Goal: Task Accomplishment & Management: Use online tool/utility

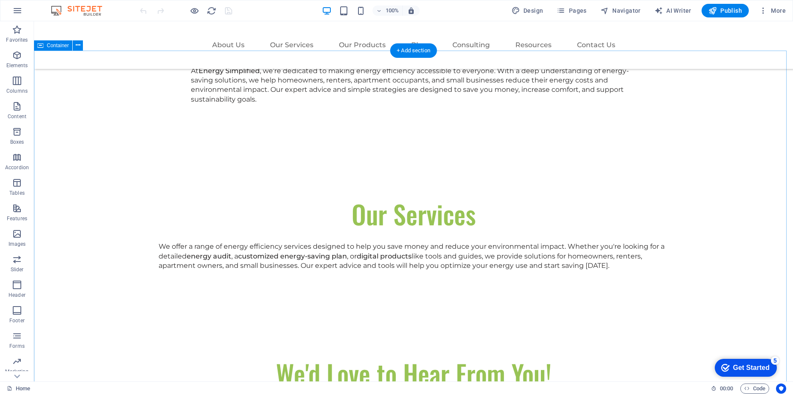
scroll to position [553, 0]
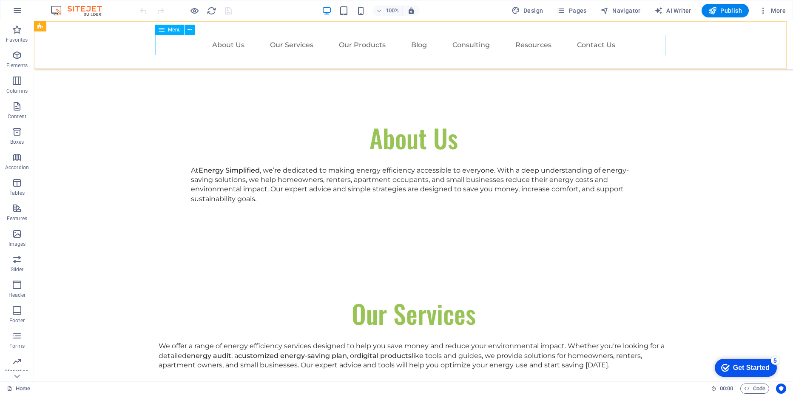
click at [367, 48] on nav "About Us Our Services Our Products Blog Consulting Resources Contact Us" at bounding box center [414, 45] width 510 height 20
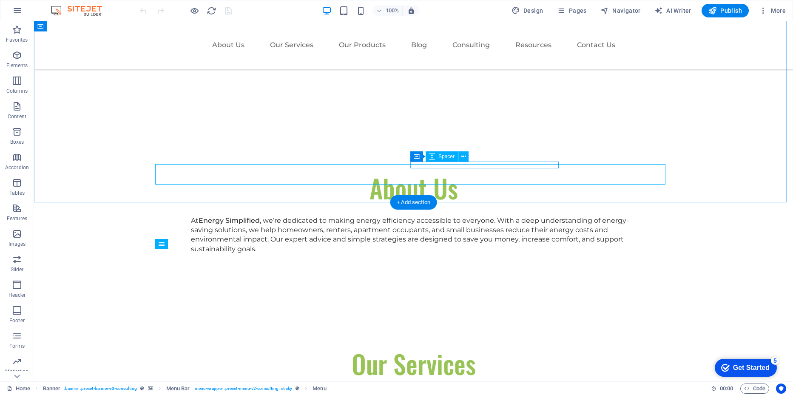
scroll to position [340, 0]
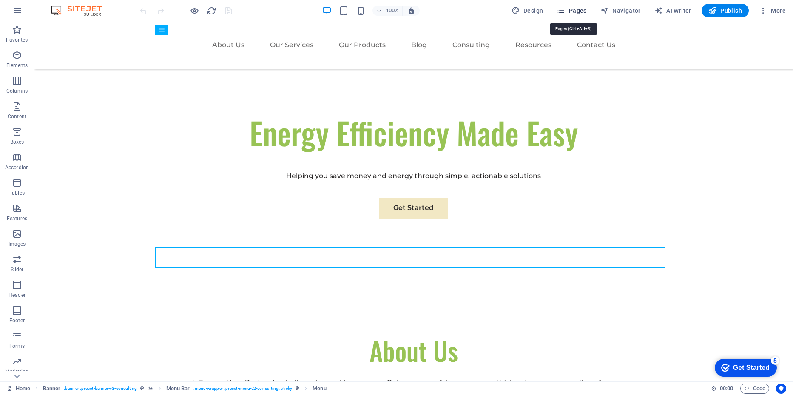
click at [392, 9] on span "Pages" at bounding box center [572, 10] width 30 height 9
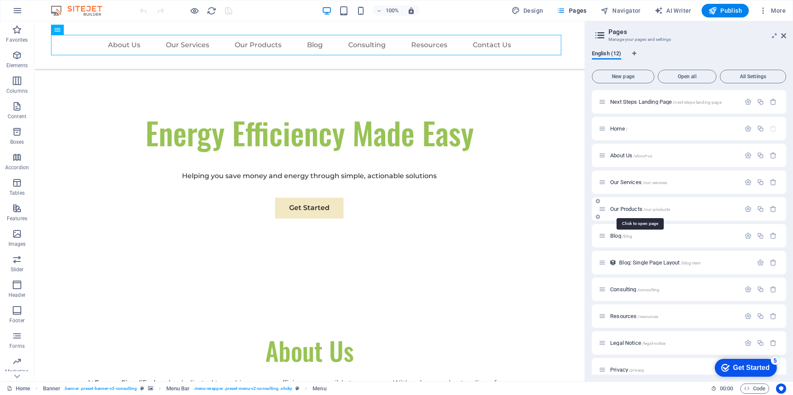
click at [392, 209] on span "Our Products /our-products" at bounding box center [640, 209] width 60 height 6
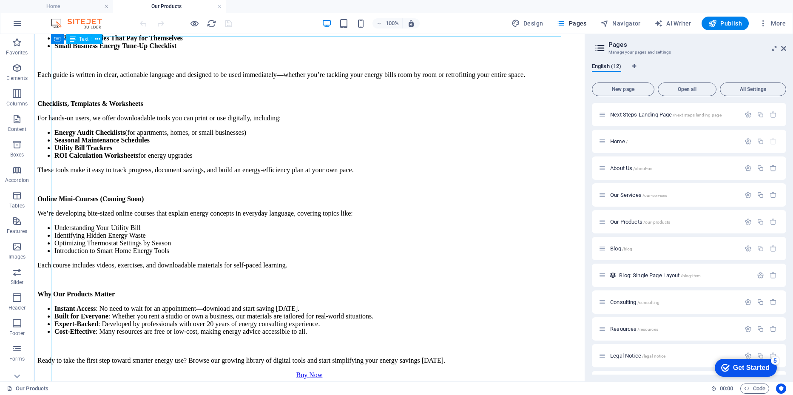
scroll to position [298, 0]
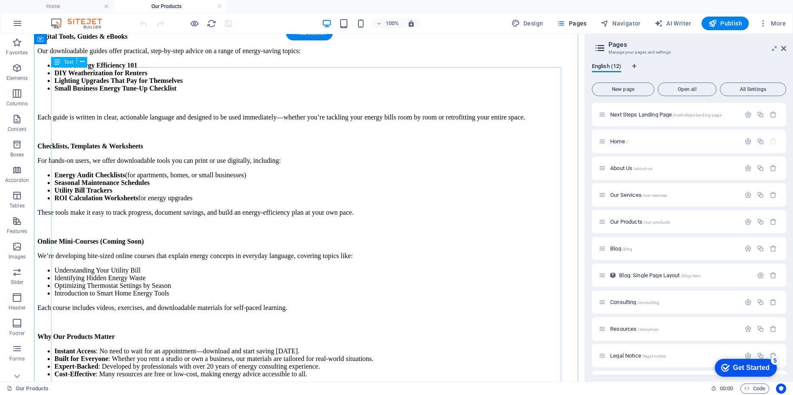
click at [198, 245] on div "At Energy Simplified , our products are designed to give you immediate, afforda…" at bounding box center [309, 187] width 544 height 440
click at [176, 245] on div "At Energy Simplified , our products are designed to give you immediate, afforda…" at bounding box center [309, 187] width 544 height 440
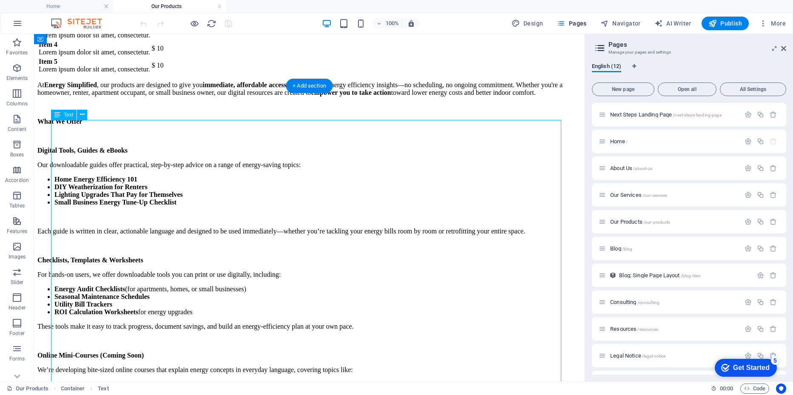
scroll to position [170, 0]
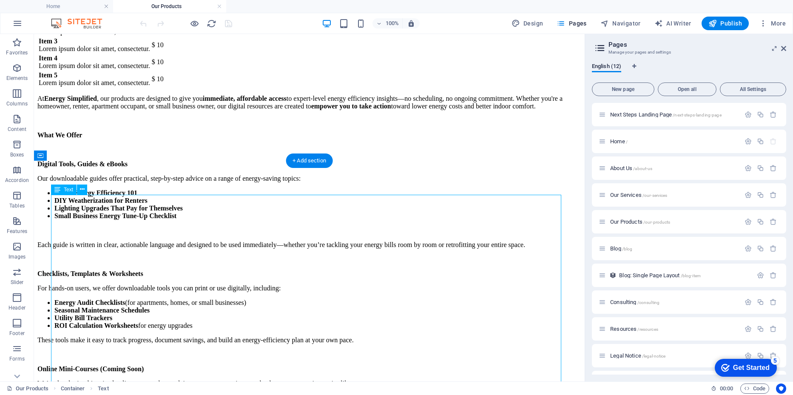
click at [176, 245] on div "At Energy Simplified , our products are designed to give you immediate, afforda…" at bounding box center [309, 315] width 544 height 440
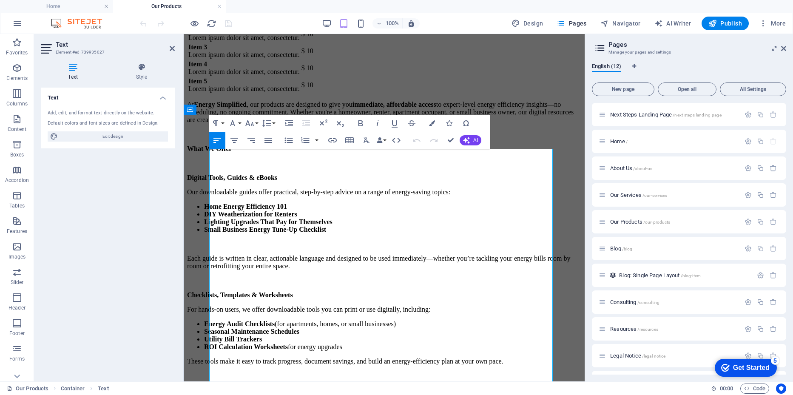
scroll to position [255, 0]
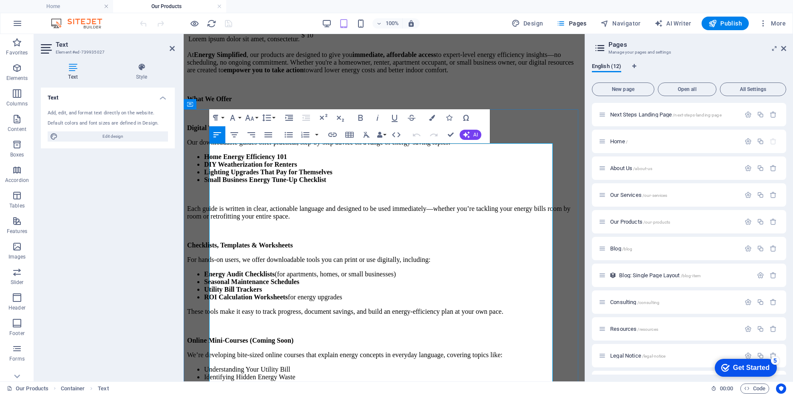
click at [363, 146] on p "Our downloadable guides offer practical, step-by-step advice on a range of ener…" at bounding box center [384, 143] width 394 height 8
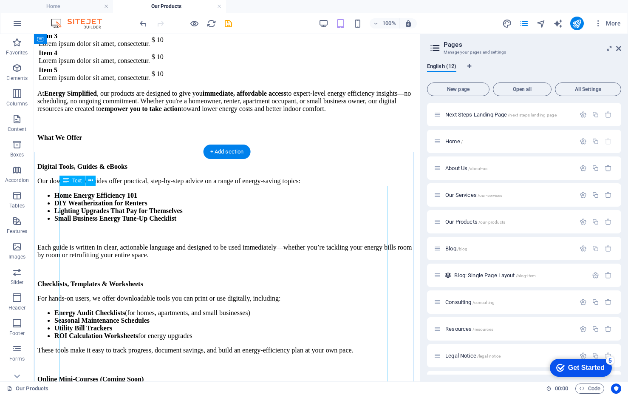
scroll to position [213, 0]
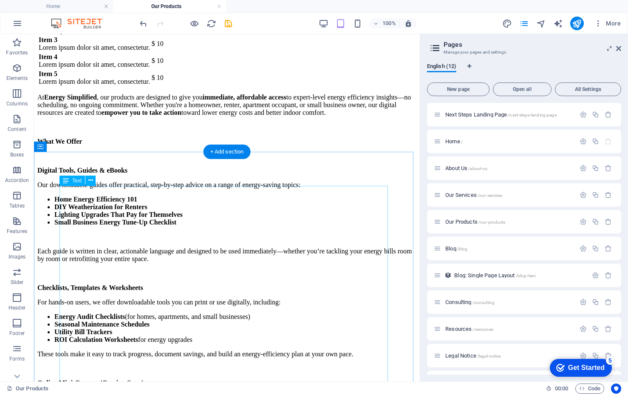
click at [160, 232] on div "At Energy Simplified , our products are designed to give you immediate, afforda…" at bounding box center [226, 325] width 379 height 463
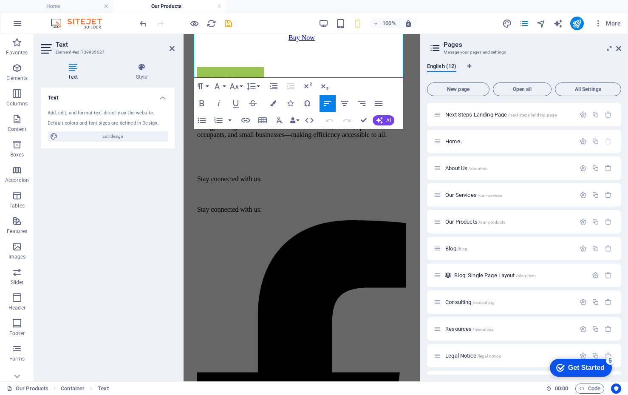
scroll to position [821, 0]
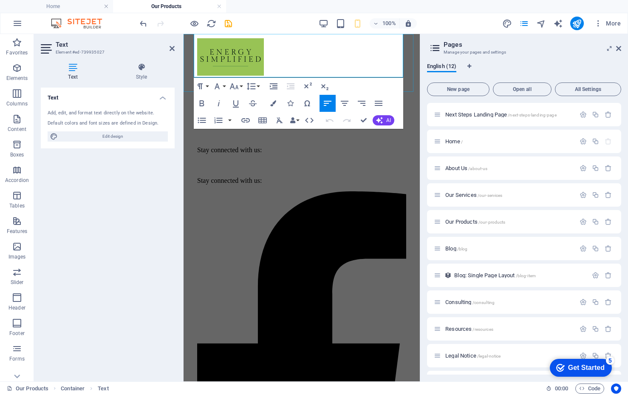
drag, startPoint x: 196, startPoint y: 172, endPoint x: 349, endPoint y: 45, distance: 199.1
click at [349, 45] on div "About Us Our Services Our Products Blog Consulting Resources Contact Us Our Pro…" at bounding box center [302, 223] width 230 height 2015
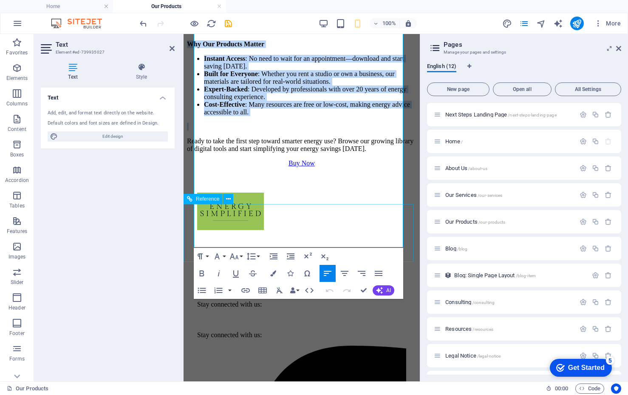
scroll to position [651, 0]
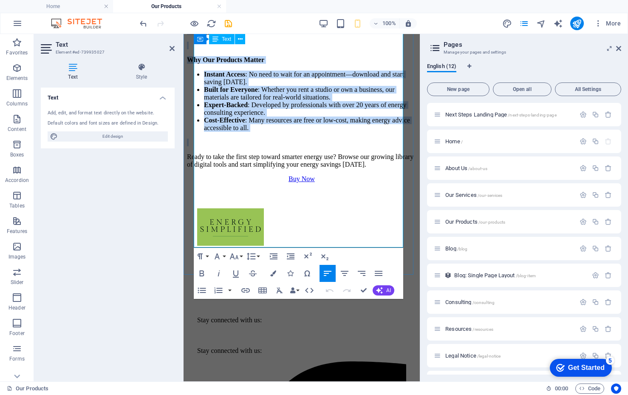
click at [319, 146] on p at bounding box center [302, 143] width 230 height 8
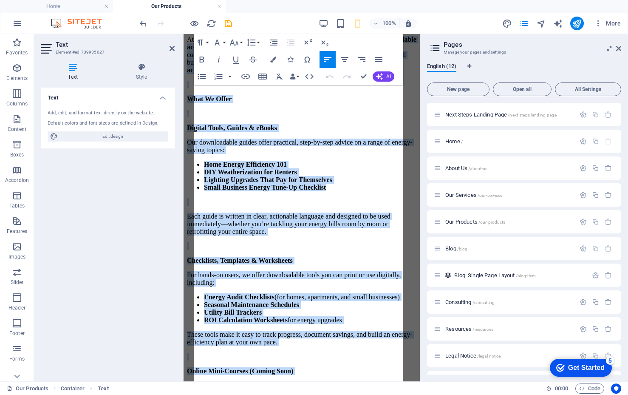
scroll to position [214, 0]
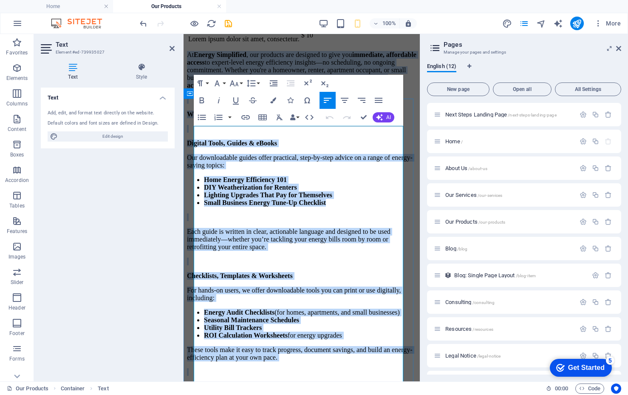
drag, startPoint x: 329, startPoint y: 244, endPoint x: 194, endPoint y: 126, distance: 178.7
click at [194, 126] on div "At Energy Simplified , our products are designed to give you immediate, afforda…" at bounding box center [302, 328] width 230 height 555
copy div "Lo Ipsumd Sitametcon , adi elitsedd eiu temporin ut labo etd magnaaliq, enimadm…"
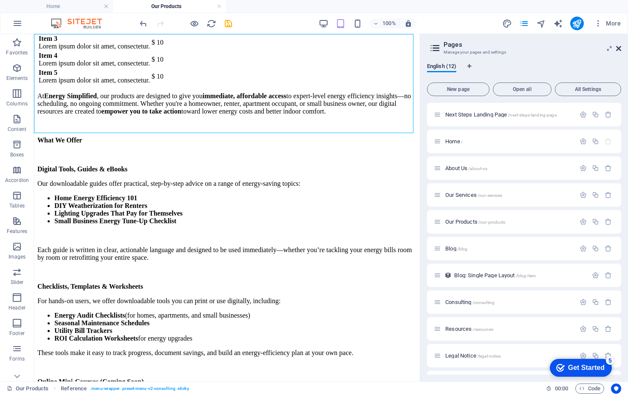
click at [392, 47] on icon at bounding box center [619, 48] width 5 height 7
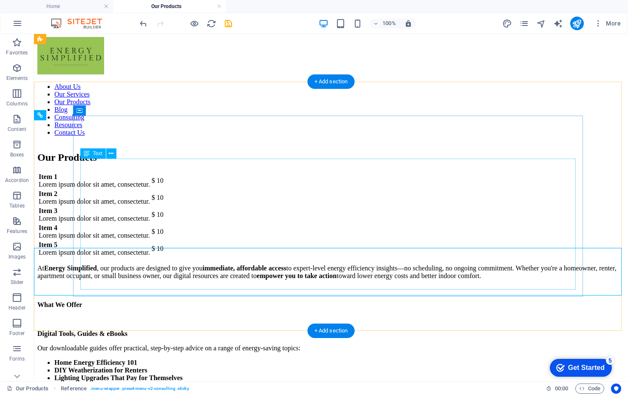
scroll to position [0, 0]
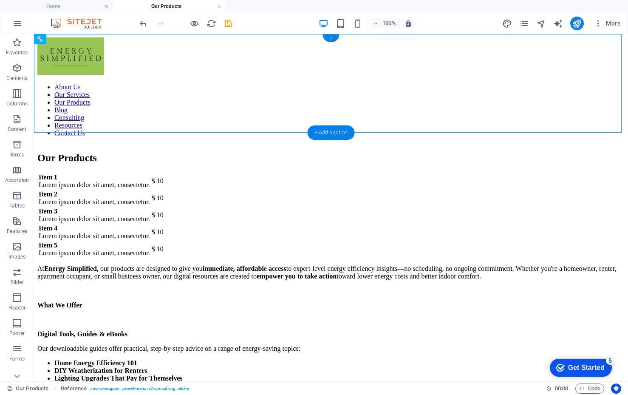
click at [328, 133] on div "+ Add section" at bounding box center [331, 132] width 47 height 14
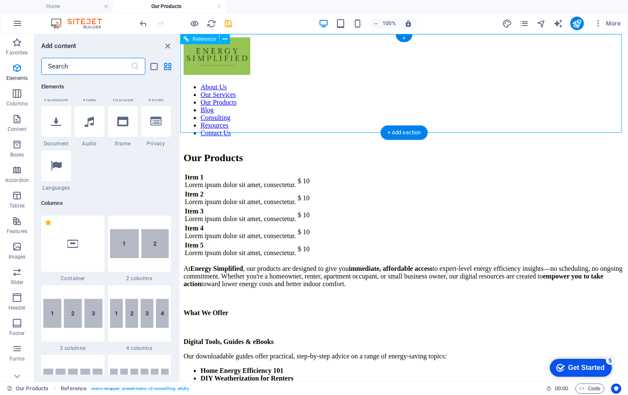
scroll to position [1488, 0]
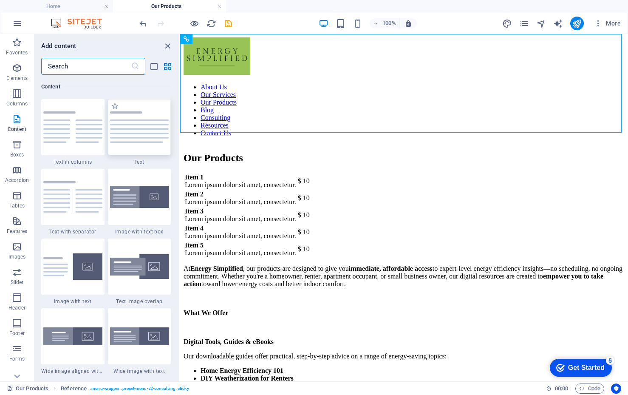
click at [142, 137] on img at bounding box center [139, 126] width 59 height 31
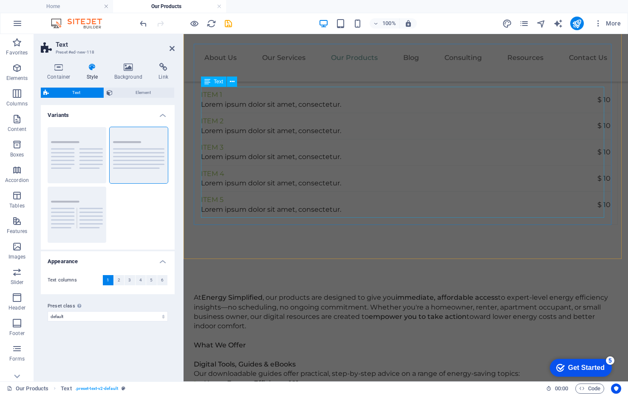
scroll to position [255, 0]
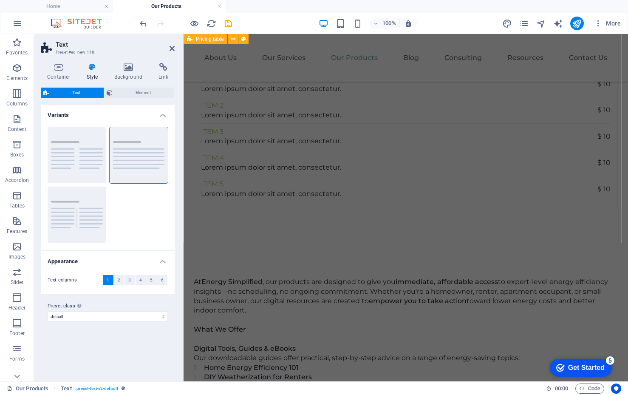
click at [392, 228] on div "Our Products Item 1 Lorem ipsum dolor sit amet, consectetur. $ 10 Item 2 Lorem …" at bounding box center [406, 118] width 445 height 249
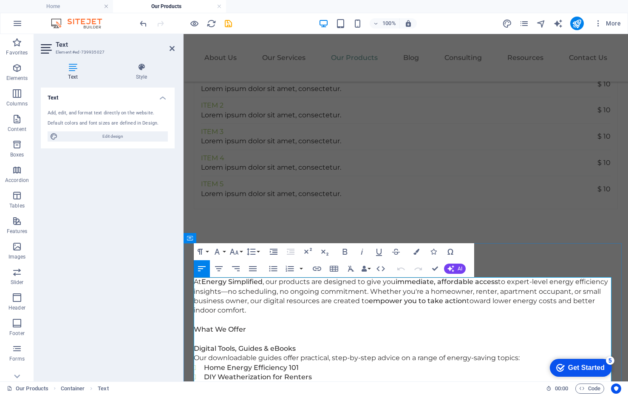
click at [254, 262] on p "At Energy Simplified , our products are designed to give you immediate, afforda…" at bounding box center [406, 296] width 424 height 38
drag, startPoint x: 253, startPoint y: 308, endPoint x: 195, endPoint y: 282, distance: 63.6
click at [195, 262] on p "At Energy Simplified , our products are designed to give you immediate, afforda…" at bounding box center [406, 296] width 424 height 38
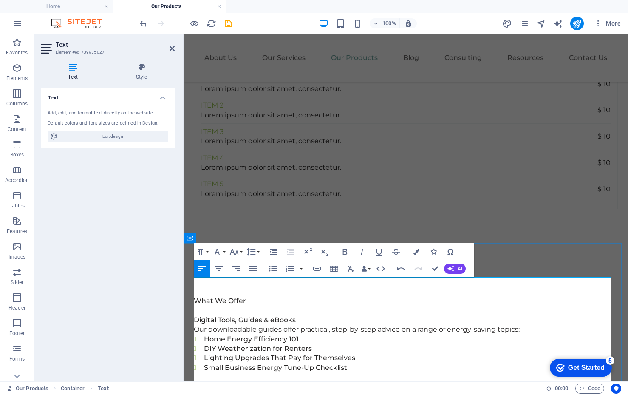
click at [282, 262] on p at bounding box center [406, 291] width 424 height 9
click at [203, 262] on strong "What We Offer" at bounding box center [220, 301] width 52 height 8
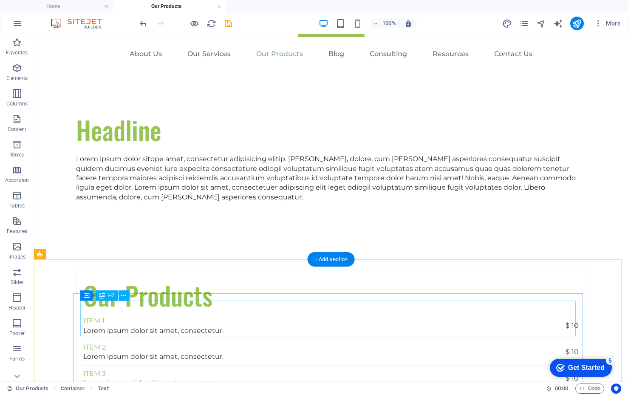
scroll to position [23, 0]
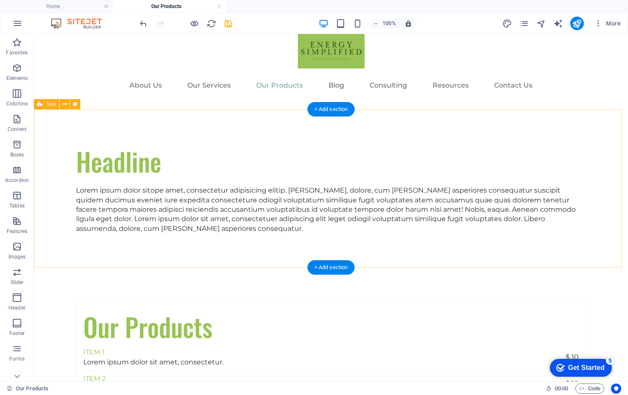
click at [136, 235] on div "Headline Lorem ipsum dolor sitope amet, consectetur adipisicing elitip. [PERSON…" at bounding box center [331, 188] width 594 height 158
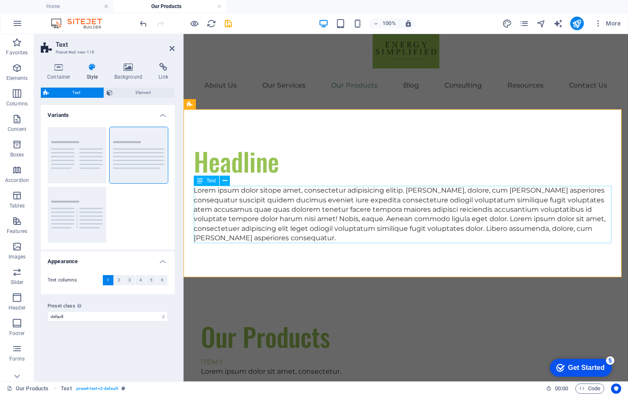
click at [229, 241] on div "Lorem ipsum dolor sitope amet, consectetur adipisicing elitip. [PERSON_NAME], d…" at bounding box center [406, 214] width 424 height 57
click at [295, 238] on div "Lorem ipsum dolor sitope amet, consectetur adipisicing elitip. [PERSON_NAME], d…" at bounding box center [406, 214] width 424 height 57
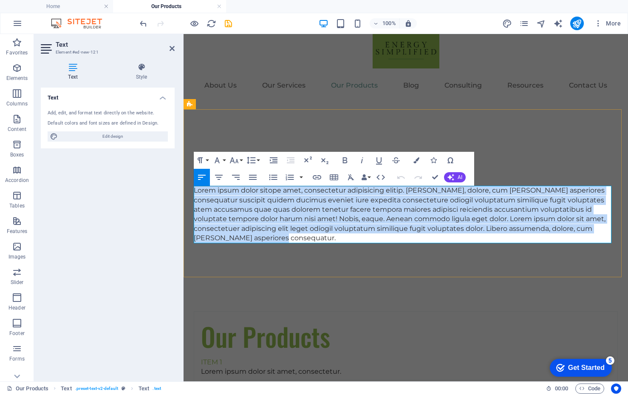
drag, startPoint x: 295, startPoint y: 238, endPoint x: 196, endPoint y: 190, distance: 110.5
click at [196, 190] on p "Lorem ipsum dolor sitope amet, consectetur adipisicing elitip. [PERSON_NAME], d…" at bounding box center [406, 214] width 424 height 57
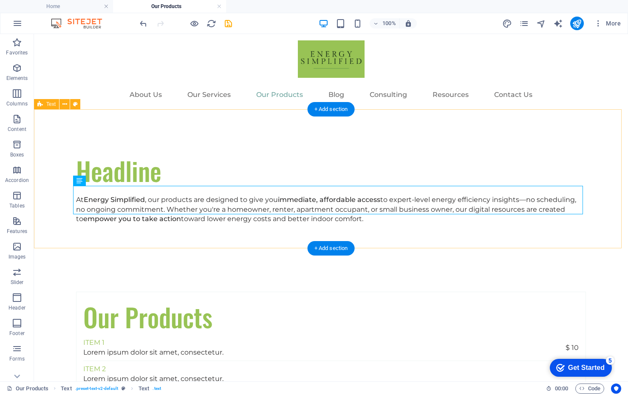
scroll to position [0, 0]
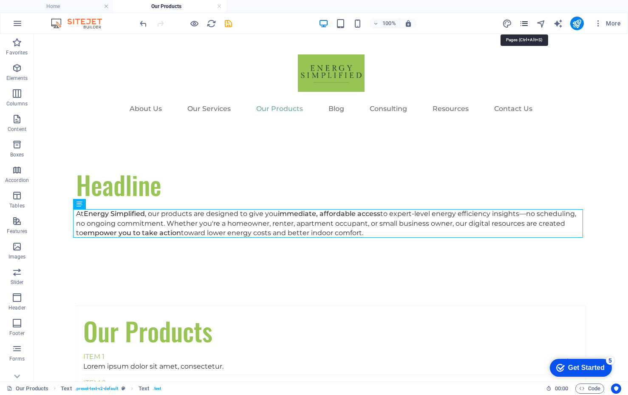
click at [392, 28] on icon "pages" at bounding box center [525, 24] width 10 height 10
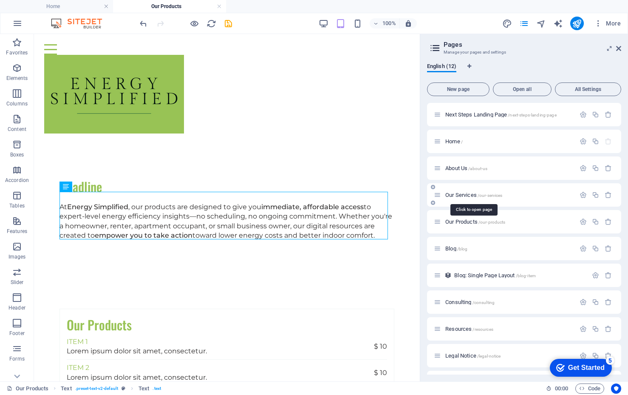
click at [392, 197] on span "Our Services /our-services" at bounding box center [474, 195] width 57 height 6
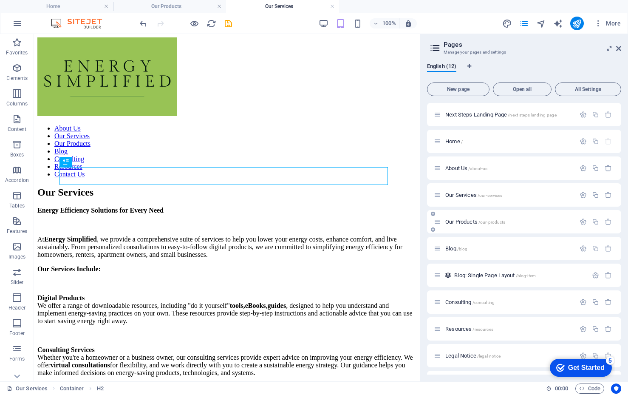
click at [392, 224] on span "Our Products /our-products" at bounding box center [476, 222] width 60 height 6
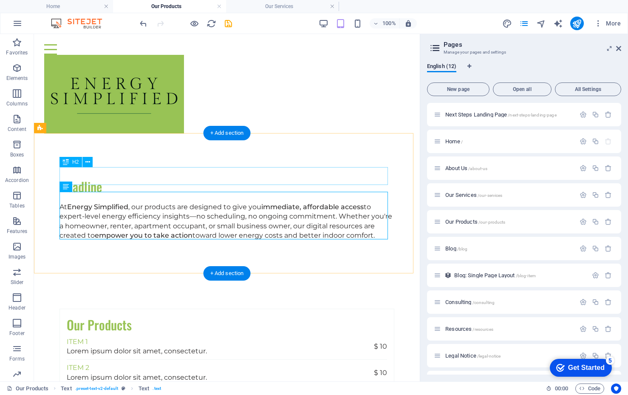
click at [81, 181] on div "Headline" at bounding box center [227, 187] width 335 height 18
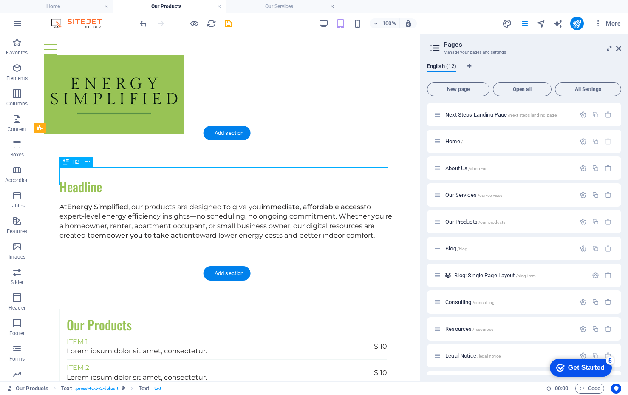
click at [81, 181] on div "Headline" at bounding box center [227, 187] width 335 height 18
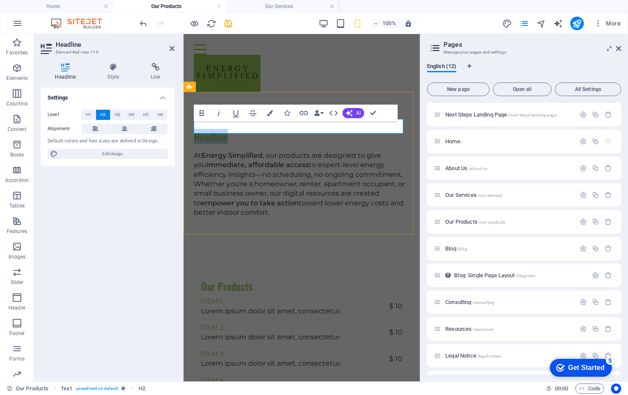
click at [296, 130] on h2 "Headline" at bounding box center [302, 137] width 216 height 14
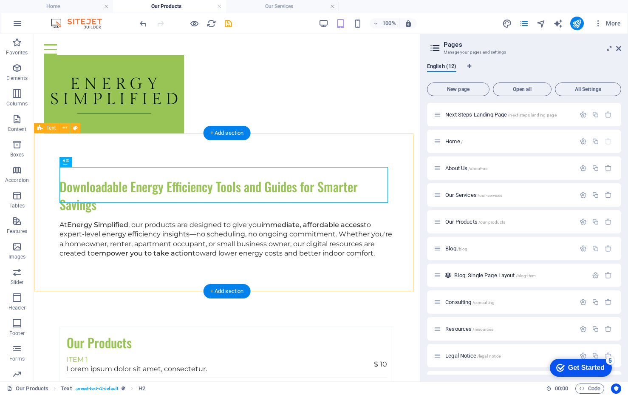
click at [201, 261] on div "Downloadable Energy Efficiency Tools and Guides for Smarter Savings At Energy S…" at bounding box center [227, 218] width 386 height 149
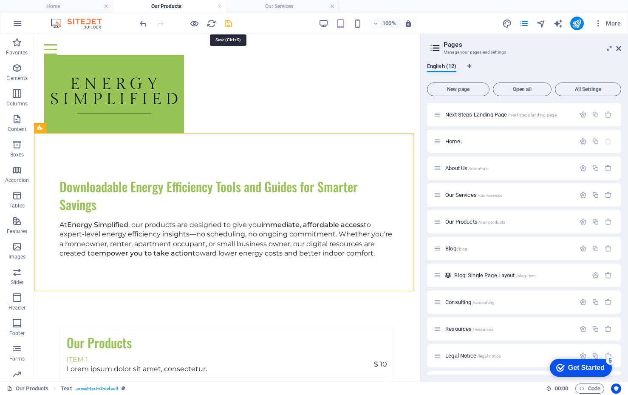
click at [225, 21] on icon "save" at bounding box center [229, 24] width 10 height 10
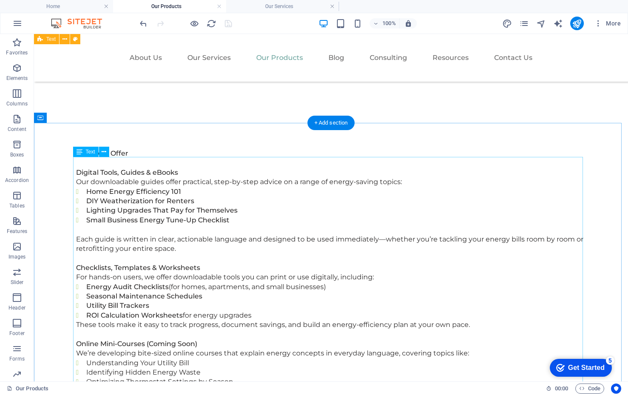
scroll to position [383, 0]
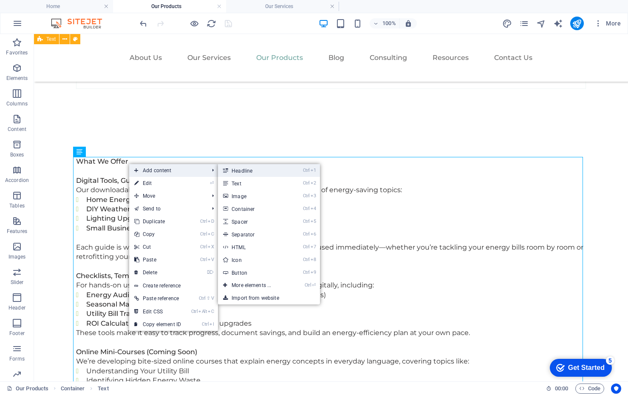
click at [236, 171] on link "Ctrl 1 Headline" at bounding box center [253, 170] width 70 height 13
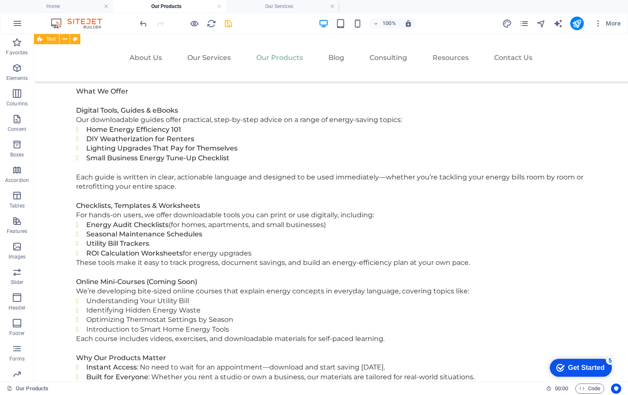
scroll to position [441, 0]
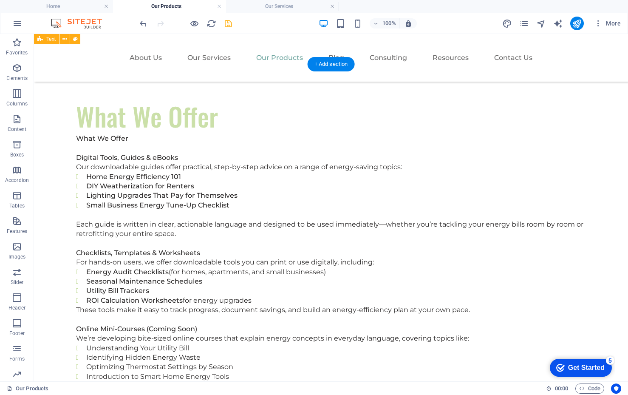
drag, startPoint x: 196, startPoint y: 208, endPoint x: 186, endPoint y: 117, distance: 90.7
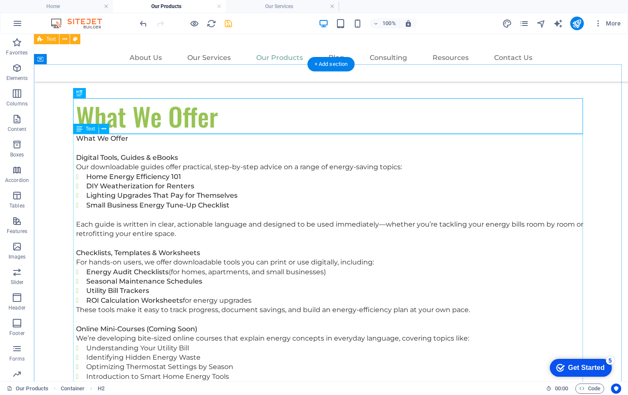
click at [143, 148] on div "What We Offer Digital Tools, Guides & eBooks Our downloadable guides offer prac…" at bounding box center [331, 300] width 510 height 333
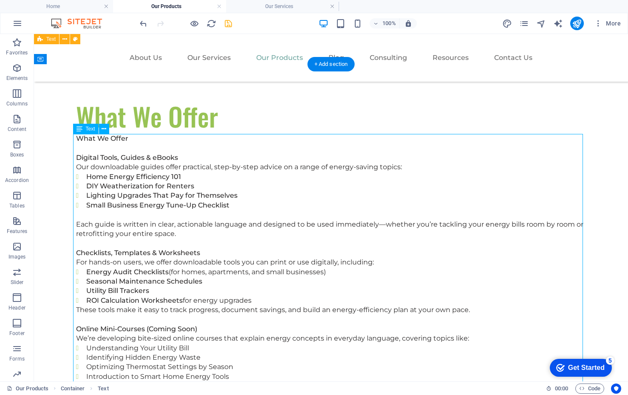
click at [129, 145] on div "What We Offer Digital Tools, Guides & eBooks Our downloadable guides offer prac…" at bounding box center [331, 300] width 510 height 333
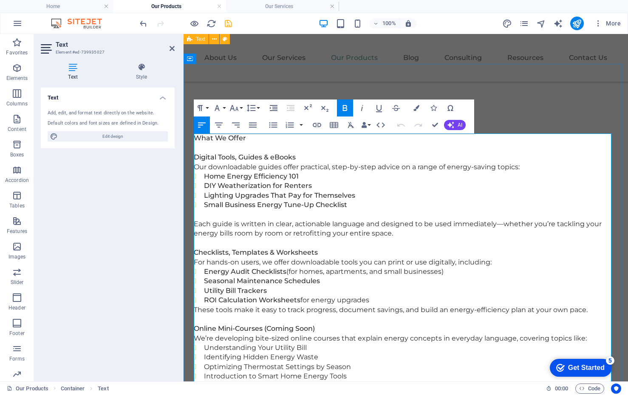
click at [251, 143] on p at bounding box center [406, 147] width 424 height 9
click at [260, 140] on p "What We Offer" at bounding box center [406, 138] width 424 height 9
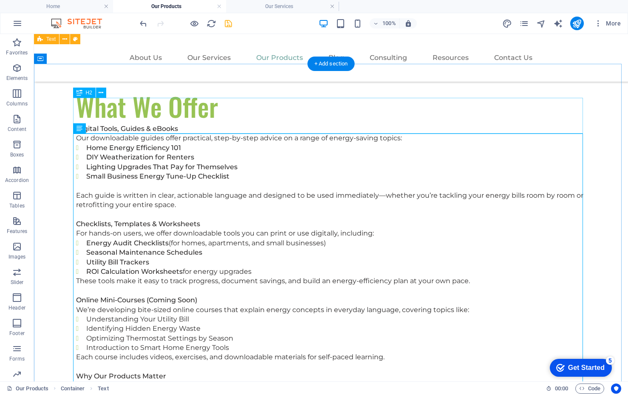
scroll to position [442, 0]
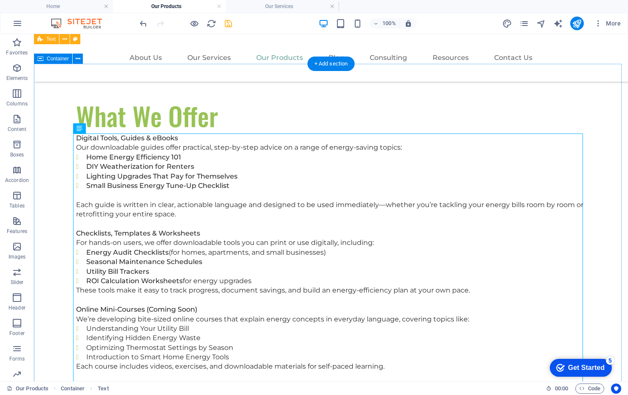
click at [392, 189] on div "What We Offer Digital Tools, Guides & eBooks Our downloadable guides offer prac…" at bounding box center [331, 273] width 594 height 418
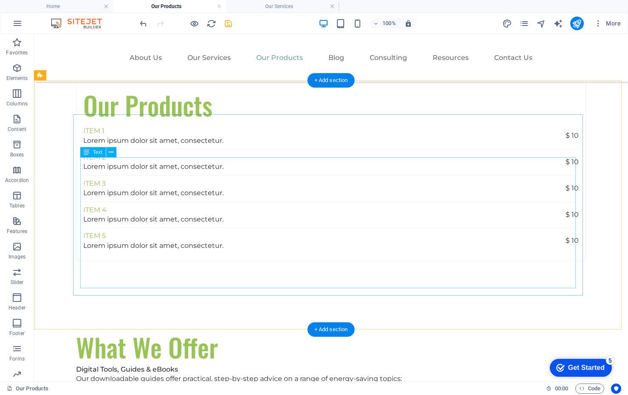
scroll to position [213, 0]
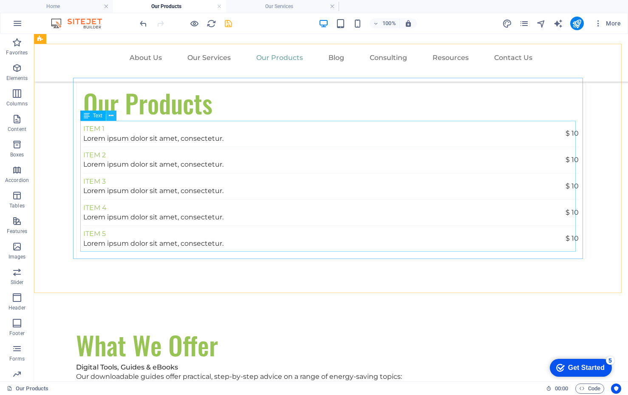
click at [114, 116] on button at bounding box center [111, 116] width 10 height 10
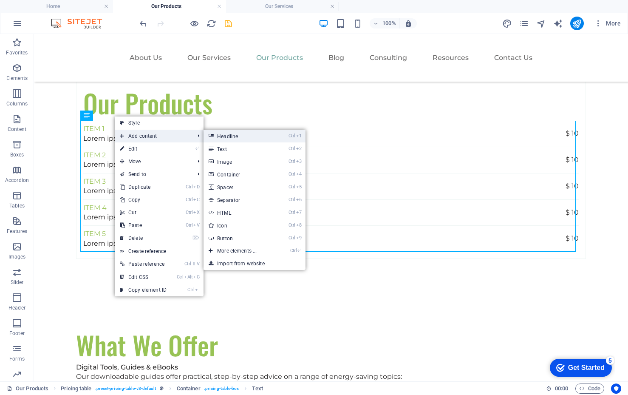
click at [221, 137] on link "Ctrl 1 Headline" at bounding box center [239, 136] width 70 height 13
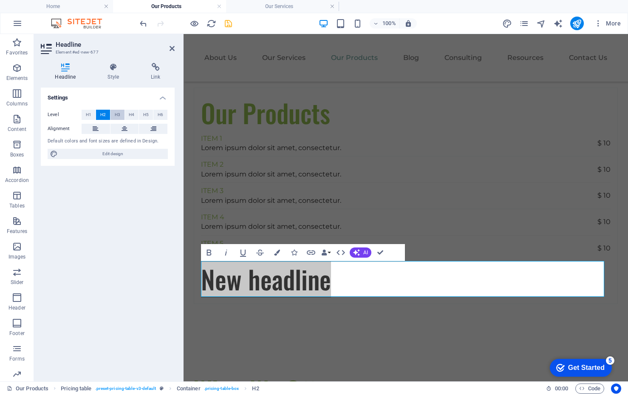
click at [117, 115] on span "H3" at bounding box center [118, 115] width 6 height 10
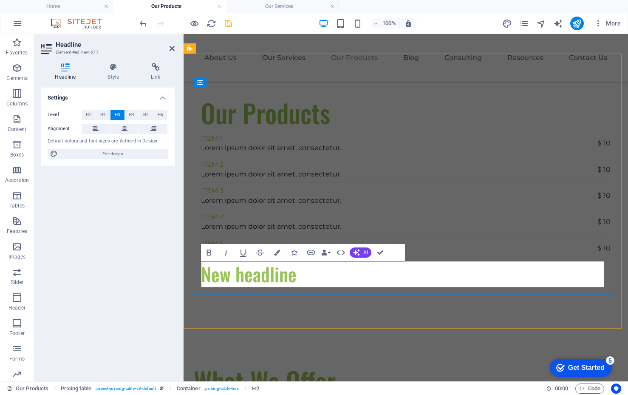
click at [295, 262] on h3 "New headline" at bounding box center [406, 274] width 410 height 26
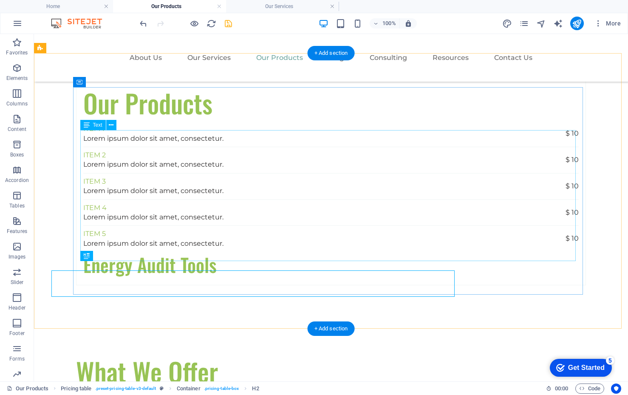
scroll to position [203, 0]
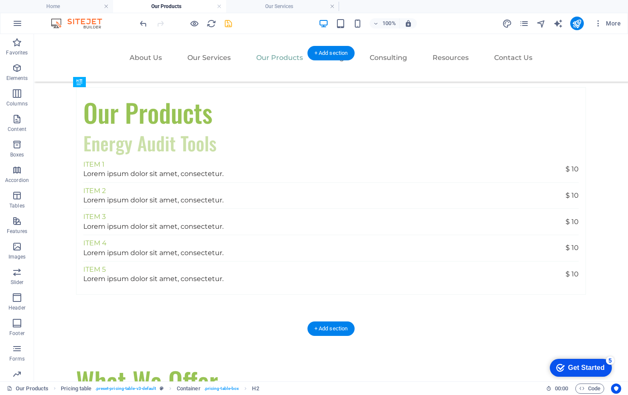
drag, startPoint x: 210, startPoint y: 274, endPoint x: 201, endPoint y: 154, distance: 120.2
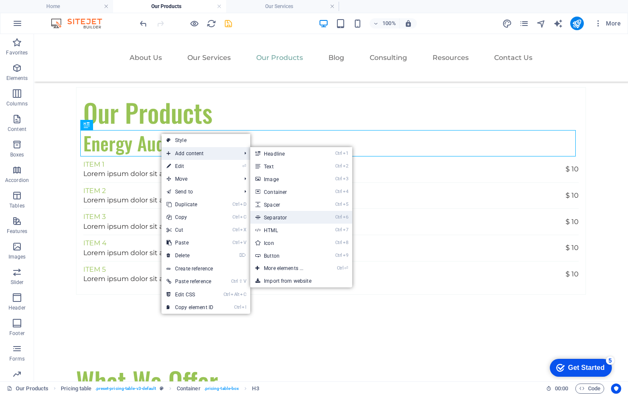
click at [271, 218] on link "Ctrl 6 Separator" at bounding box center [285, 217] width 70 height 13
select select "%"
select select "px"
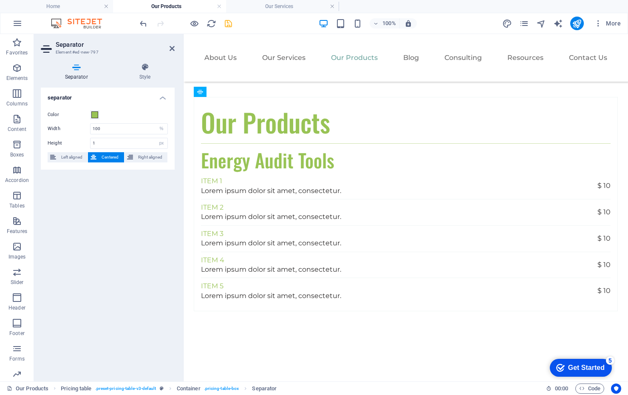
drag, startPoint x: 267, startPoint y: 168, endPoint x: 268, endPoint y: 151, distance: 17.5
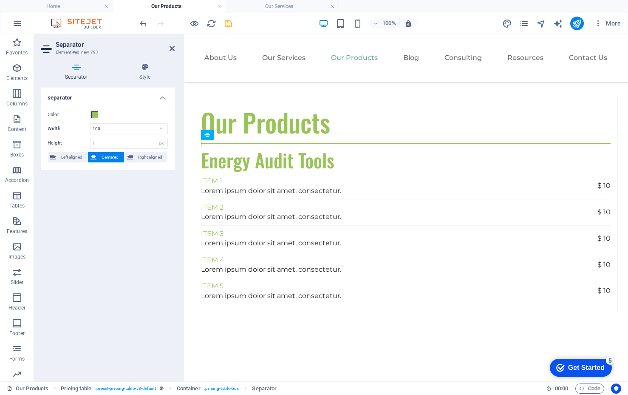
click at [142, 240] on div "separator Color Width 100 px rem % vh vw Height 1 px rem vh vw Left aligned Cen…" at bounding box center [108, 231] width 134 height 287
click at [231, 23] on icon "save" at bounding box center [229, 24] width 10 height 10
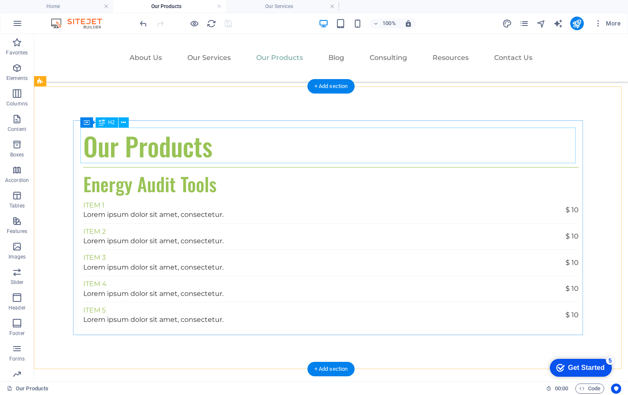
scroll to position [170, 0]
click at [95, 184] on div "Energy Audit Tools" at bounding box center [331, 184] width 496 height 26
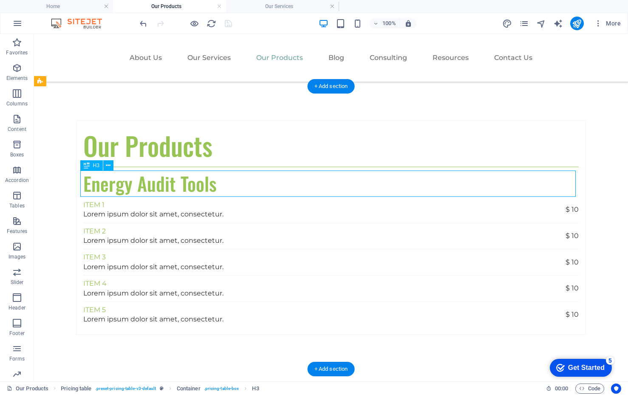
click at [95, 184] on div "Energy Audit Tools" at bounding box center [331, 184] width 496 height 26
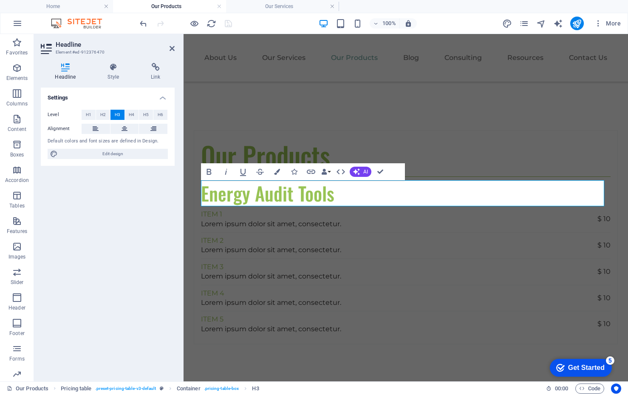
click at [95, 184] on div "Settings Level H1 H2 H3 H4 H5 H6 Alignment Default colors and font sizes are de…" at bounding box center [108, 231] width 134 height 287
click at [293, 199] on h3 "Energy Audit Tools" at bounding box center [406, 193] width 410 height 26
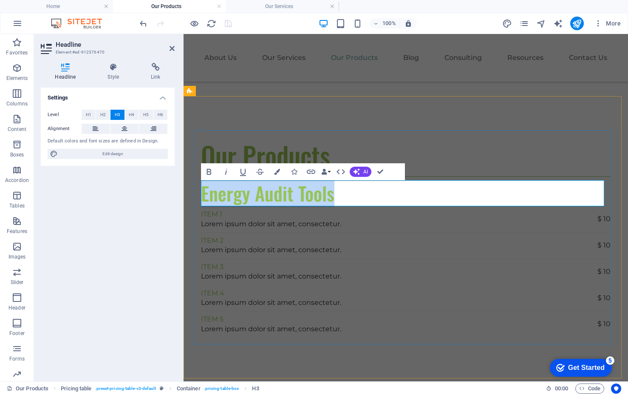
click at [293, 199] on h3 "Energy Audit Tools" at bounding box center [406, 193] width 410 height 26
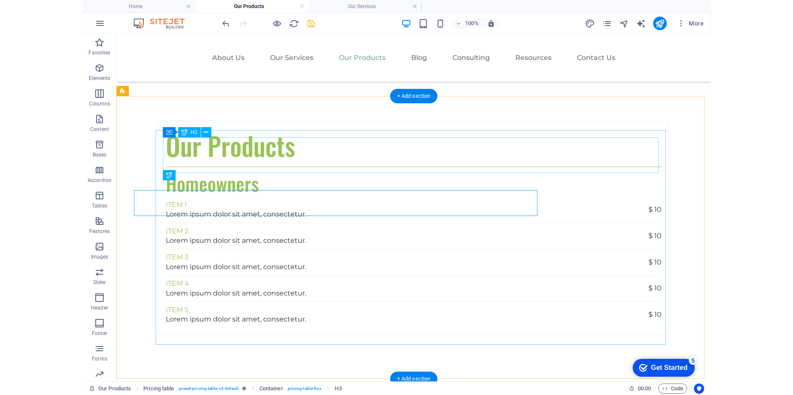
scroll to position [160, 0]
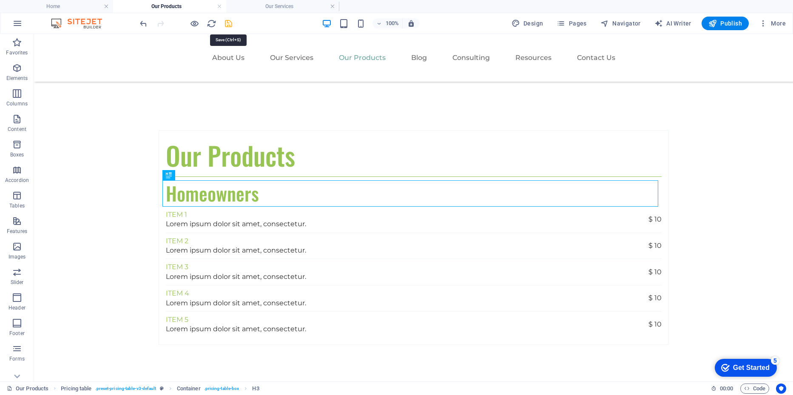
click at [227, 23] on icon "save" at bounding box center [229, 24] width 10 height 10
